Goal: Task Accomplishment & Management: Manage account settings

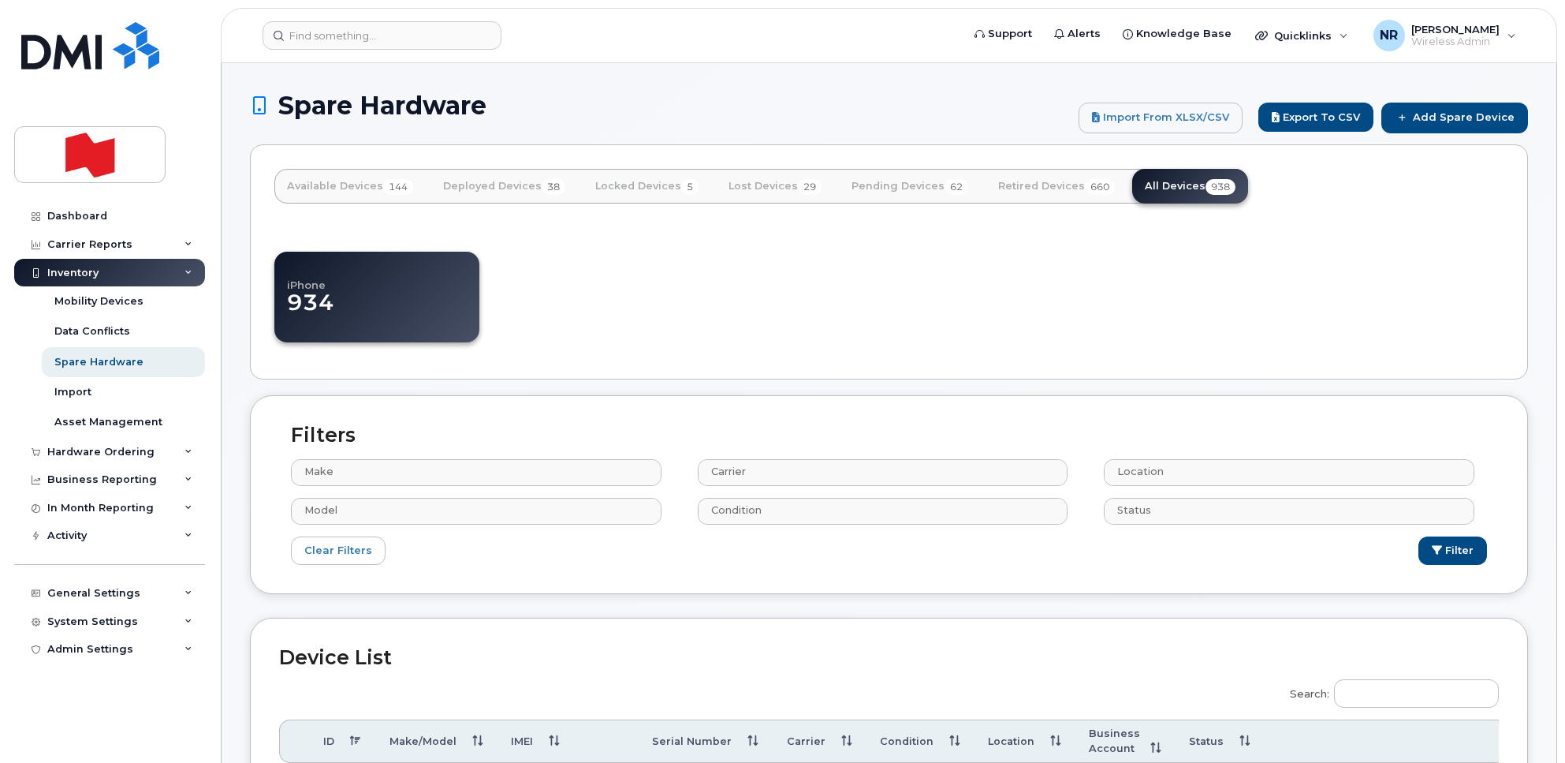
select select
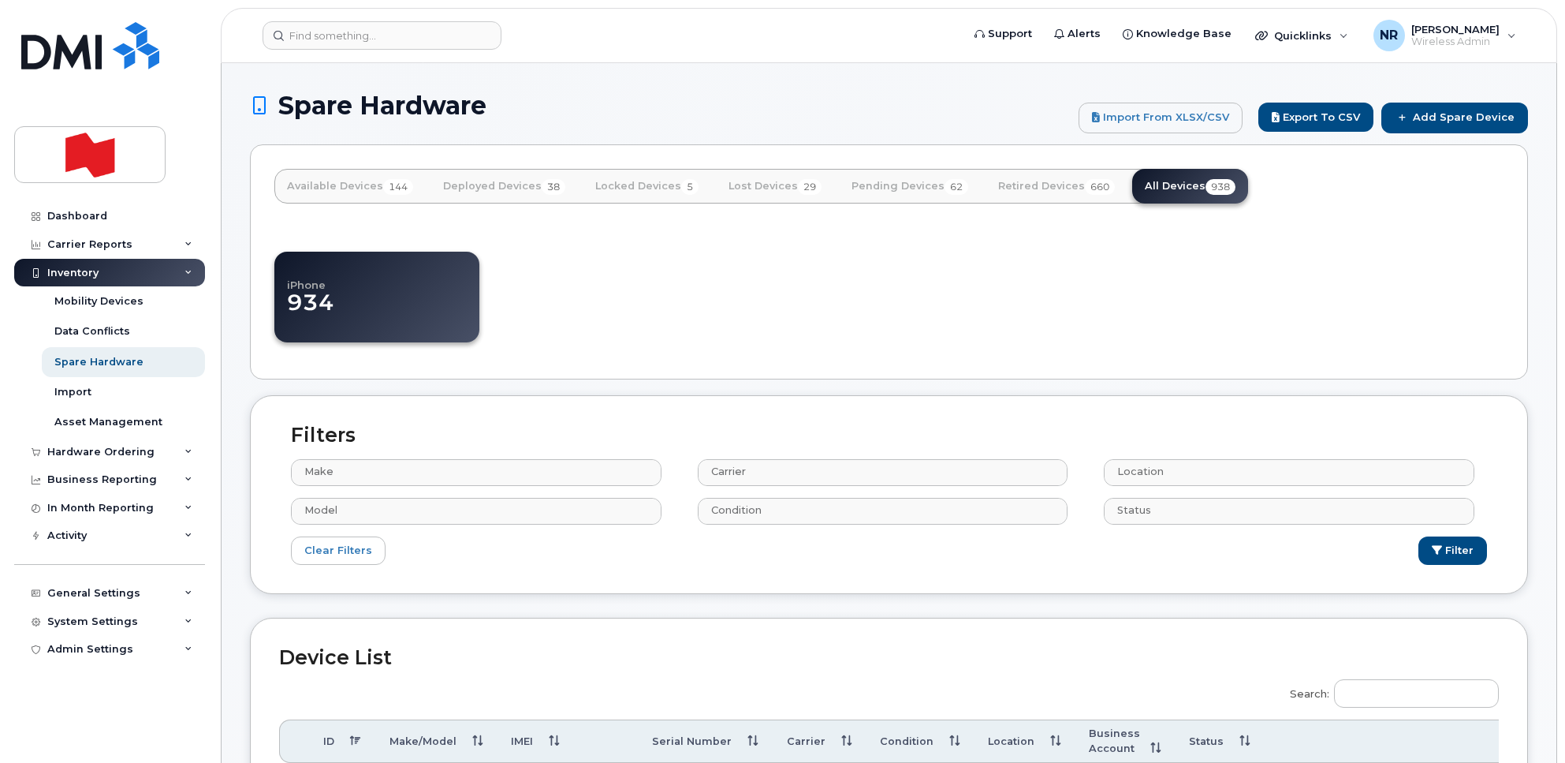
select select
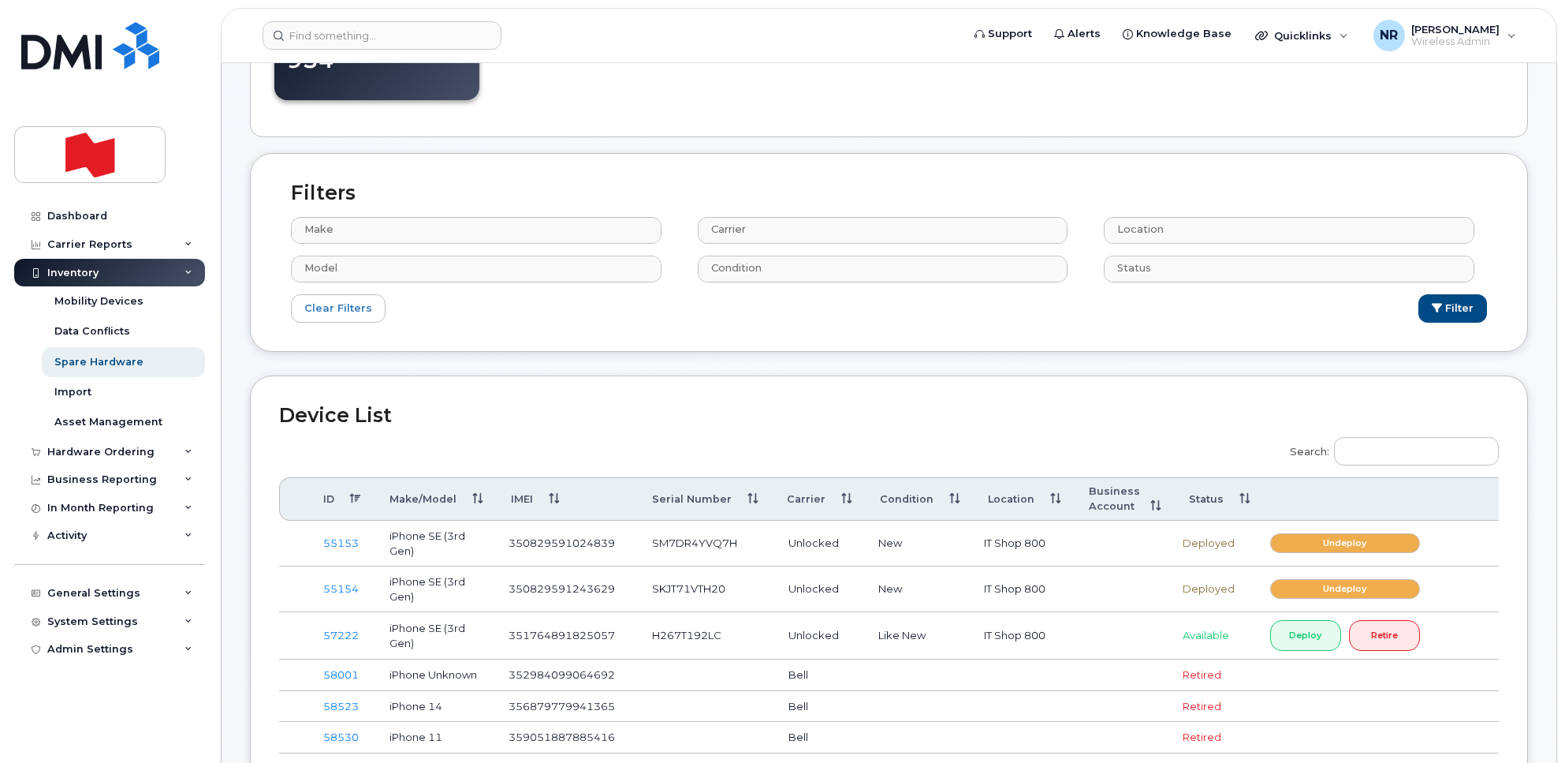
scroll to position [197, 0]
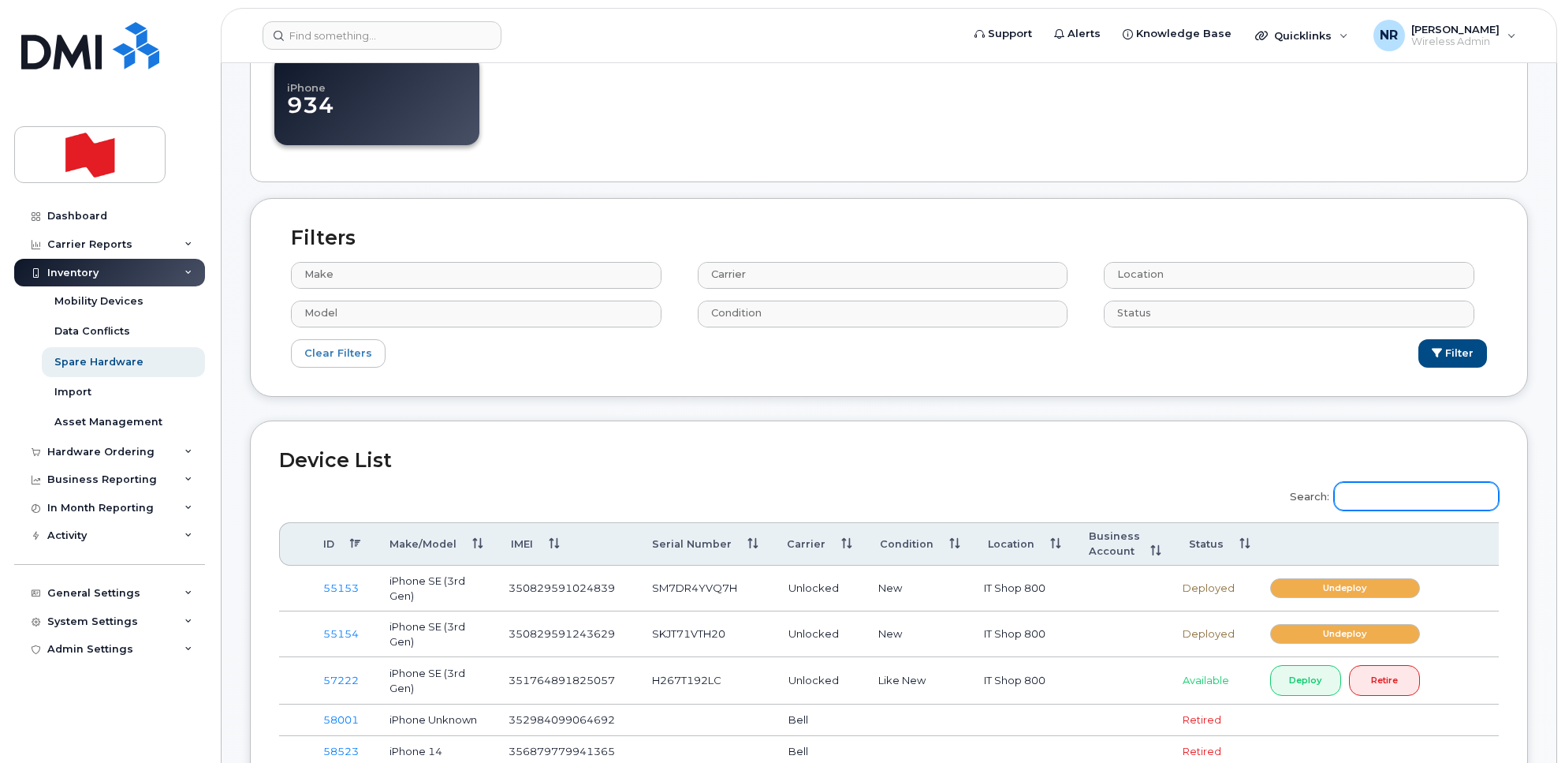
click at [1362, 506] on input "Search:" at bounding box center [1416, 496] width 165 height 28
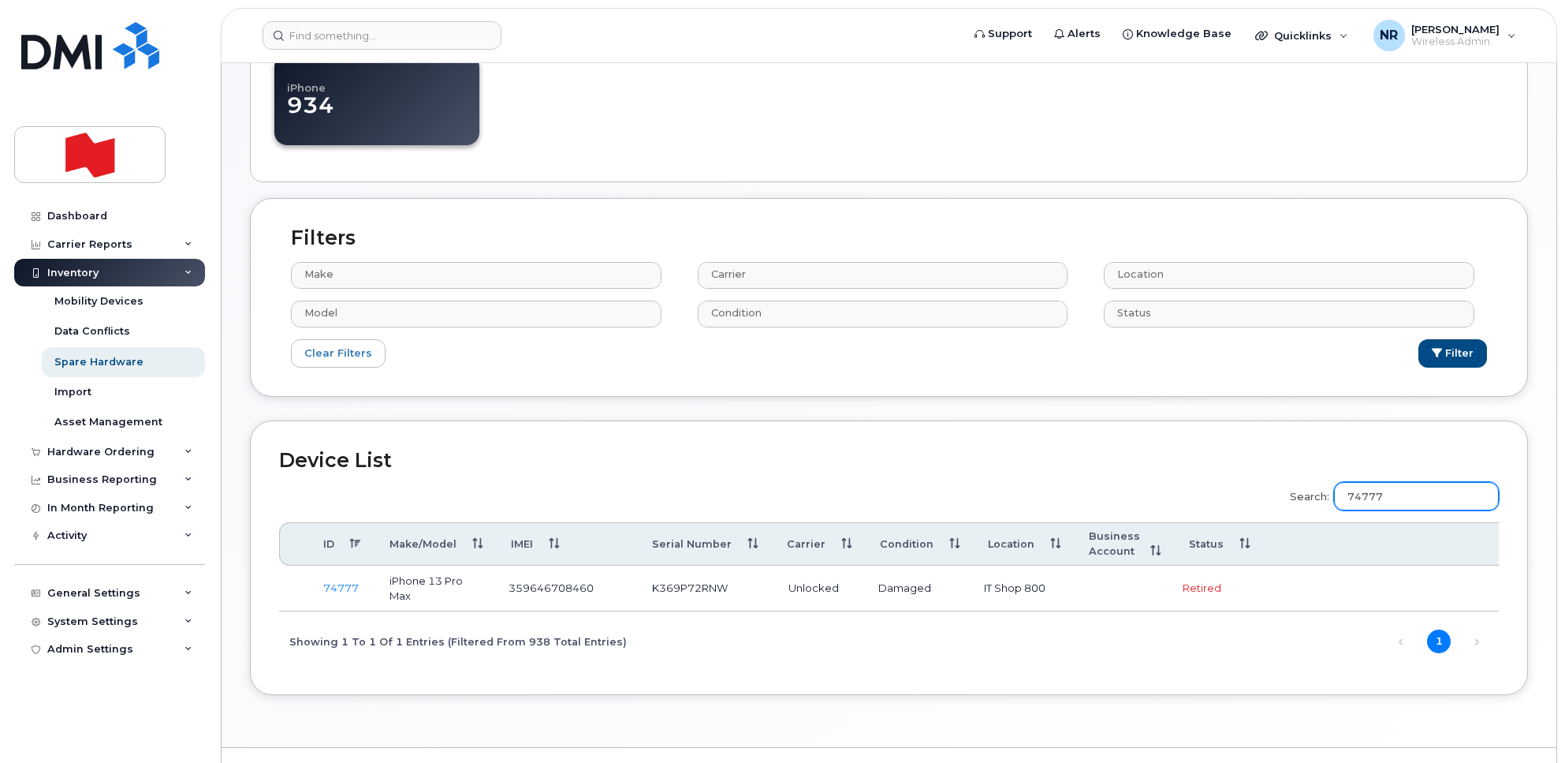
type input "74777"
click at [341, 588] on link "74777" at bounding box center [340, 587] width 35 height 13
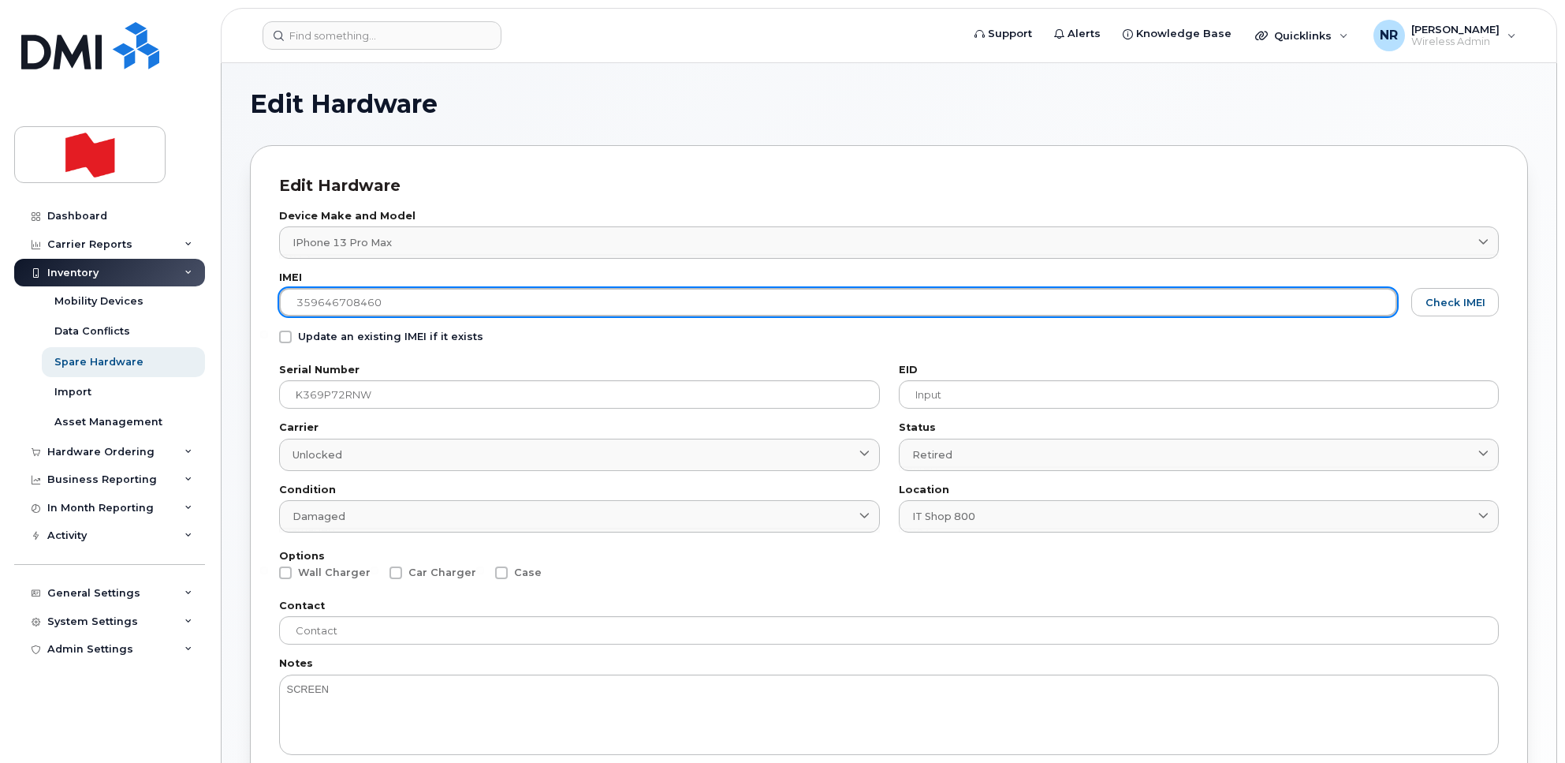
click at [260, 297] on div "Edit Hardware Device Make and Model iPhone 13 Pro Max 2615 Android TCL 502 Watc…" at bounding box center [889, 524] width 1278 height 758
paste input "text"
click at [321, 309] on input "text" at bounding box center [838, 302] width 1118 height 28
paste input "359646708460891"
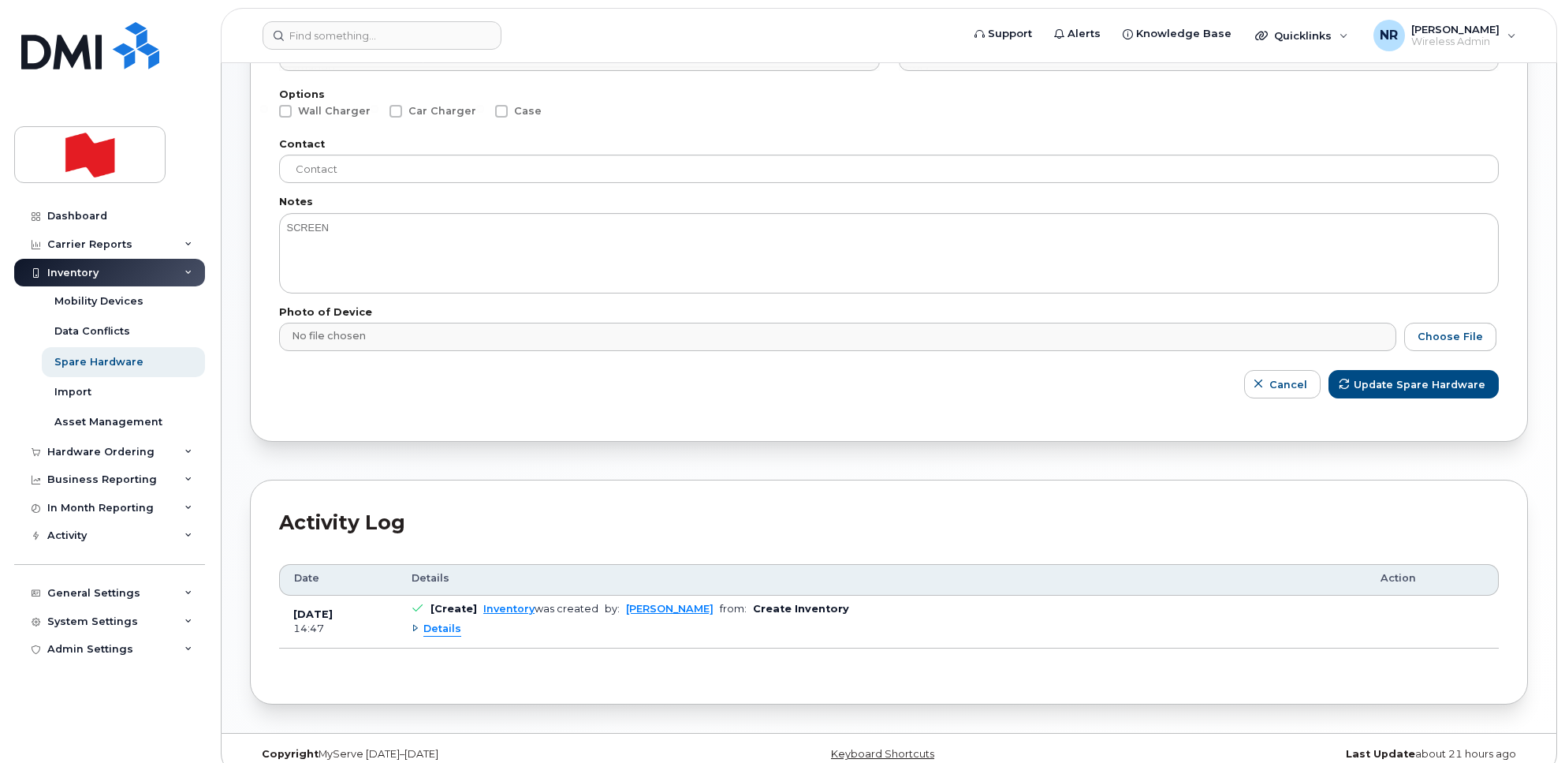
scroll to position [483, 0]
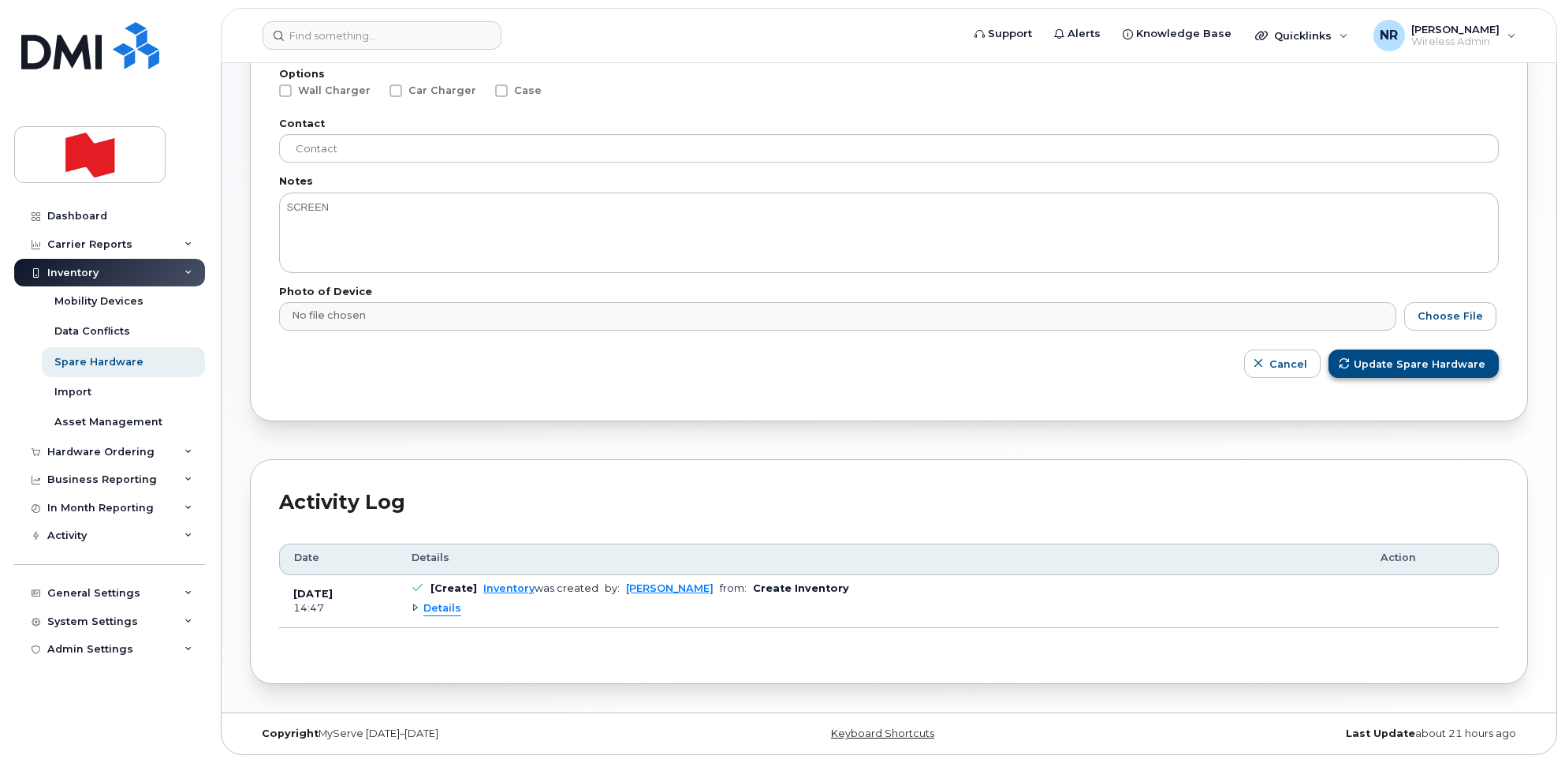
type input "359646708460891"
click at [1426, 365] on span "Update Spare Hardware" at bounding box center [1421, 363] width 132 height 15
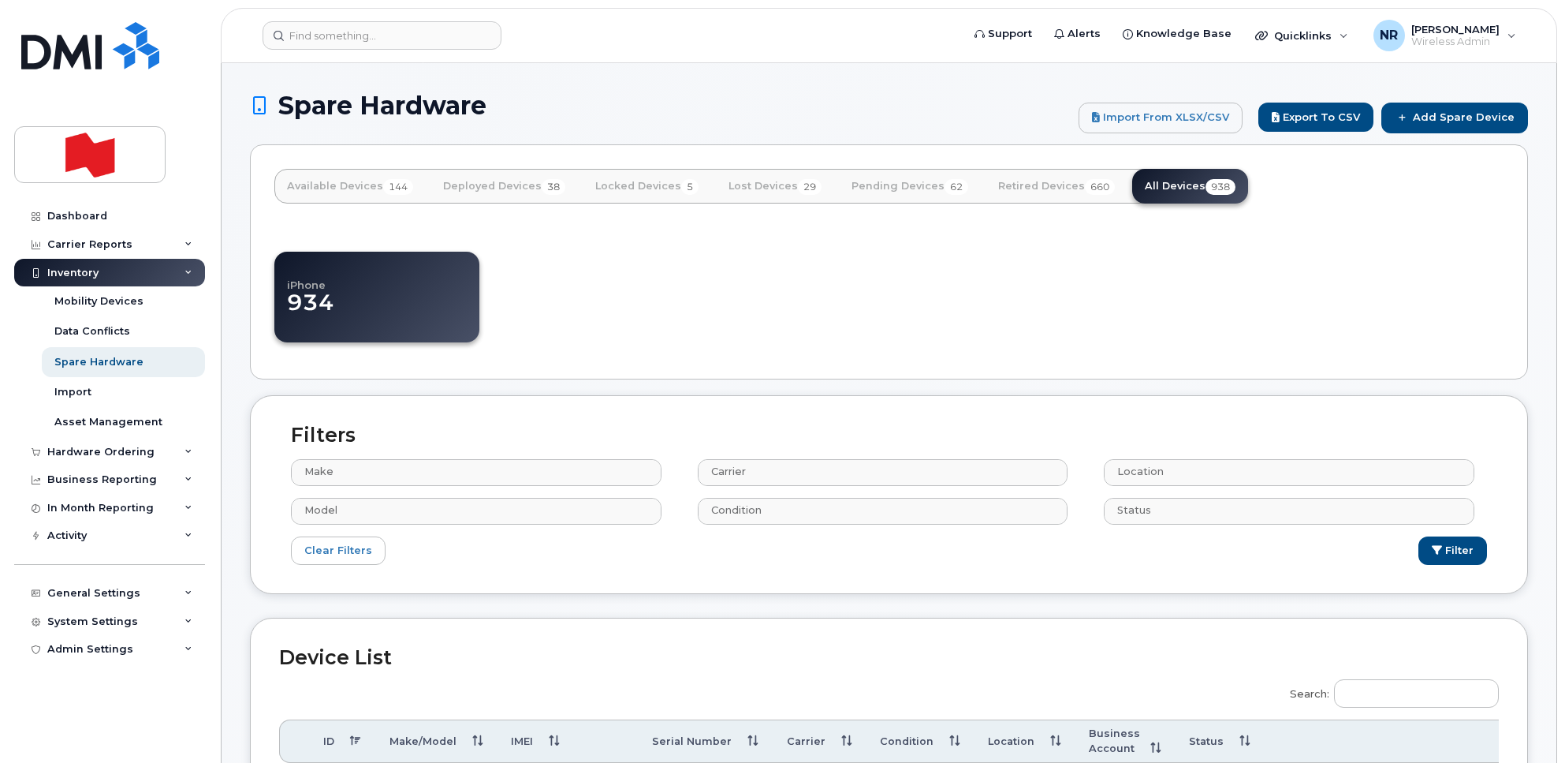
select select
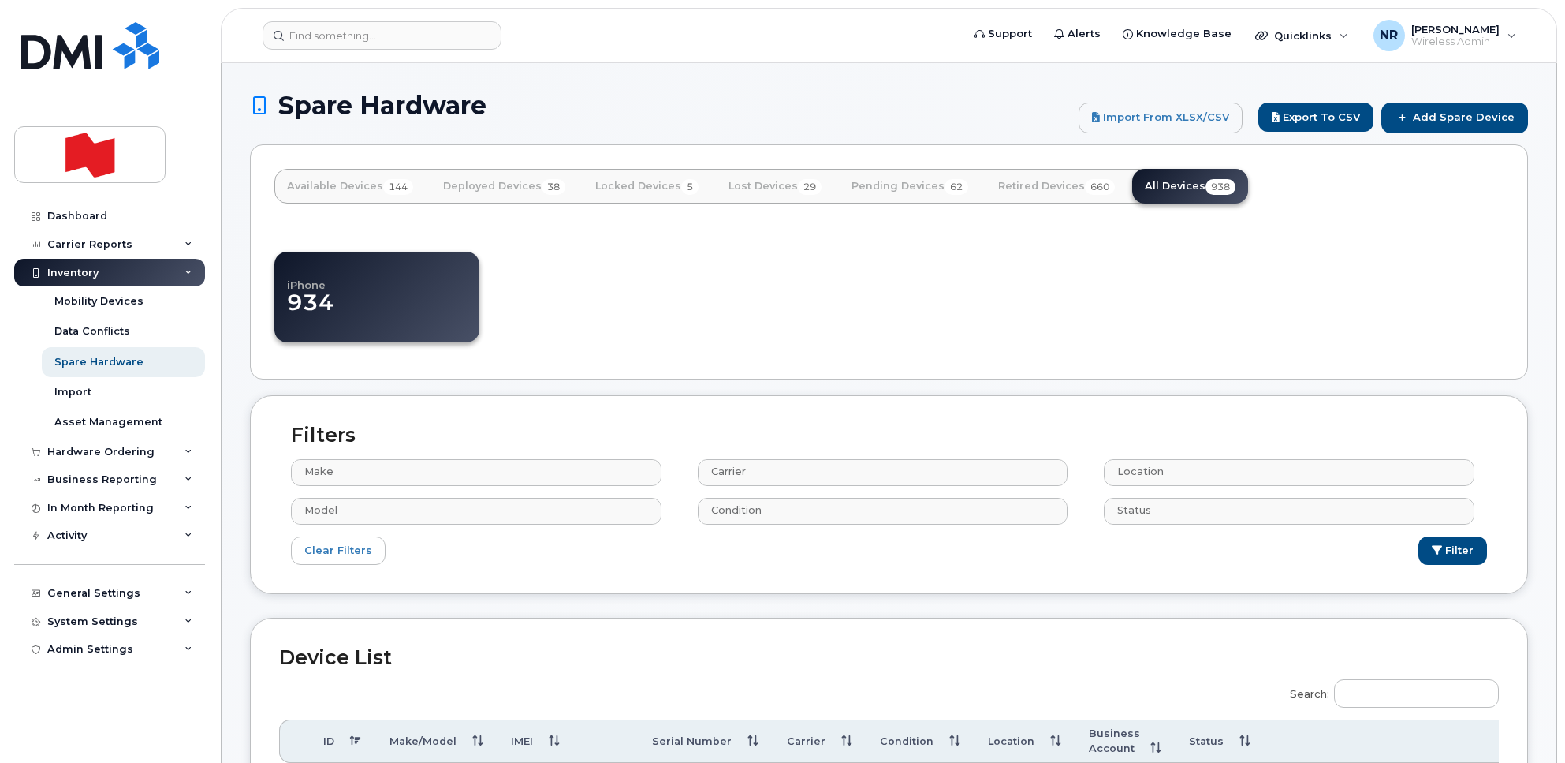
select select
